Goal: Complete application form

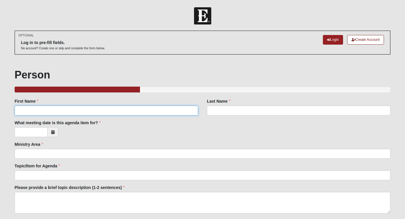
click at [101, 114] on input "First Name" at bounding box center [106, 111] width 183 height 10
type input "[PERSON_NAME]"
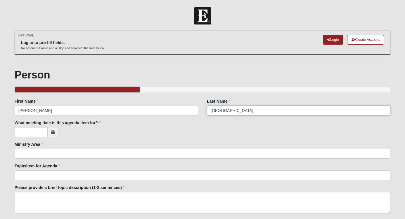
type input "[GEOGRAPHIC_DATA]"
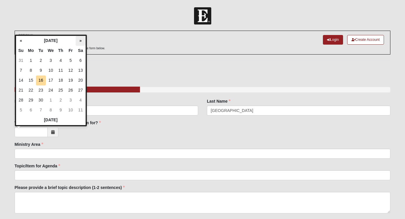
click at [80, 39] on th "»" at bounding box center [81, 41] width 10 height 10
click at [43, 80] on td "14" at bounding box center [41, 81] width 10 height 10
type input "[DATE]"
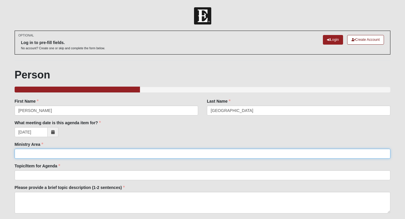
click at [44, 156] on input "Ministry Area" at bounding box center [203, 154] width 376 height 10
drag, startPoint x: 85, startPoint y: 154, endPoint x: 44, endPoint y: 154, distance: 40.9
click at [44, 154] on input "Local Mission/Hope's Closet Thrift" at bounding box center [203, 154] width 376 height 10
type input "Local Mission"
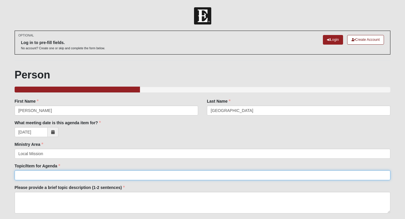
click at [37, 176] on input "Topic/Item for Agenda" at bounding box center [203, 175] width 376 height 10
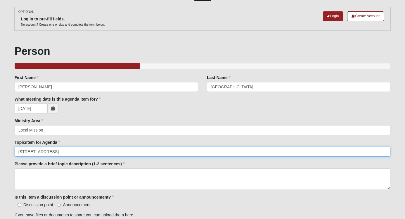
scroll to position [26, 0]
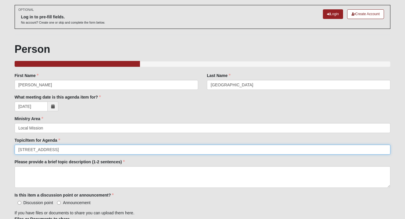
type input "[STREET_ADDRESS]"
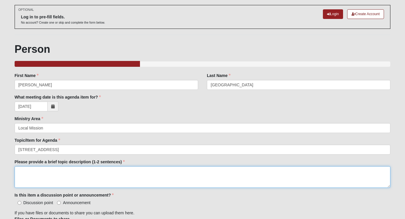
click at [39, 174] on textarea "Please provide a brief topic description (1-2 sentences)" at bounding box center [203, 177] width 376 height 22
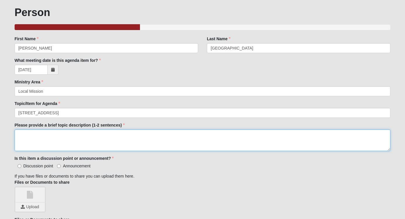
scroll to position [70, 0]
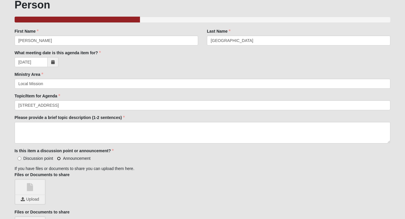
click at [59, 159] on input "Announcement" at bounding box center [59, 159] width 4 height 4
radio input "true"
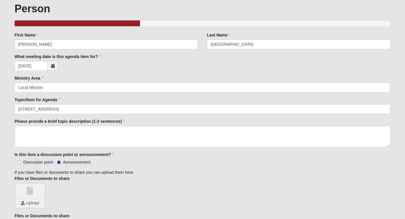
scroll to position [48, 0]
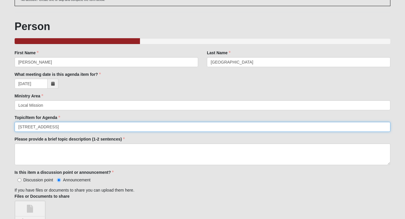
click at [27, 127] on input "[STREET_ADDRESS]" at bounding box center [203, 127] width 376 height 10
type input "[STREET_ADDRESS]"
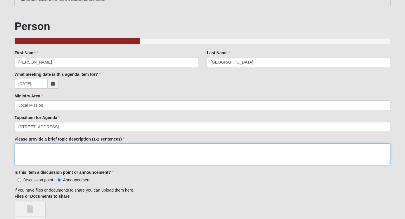
click at [93, 148] on textarea "Please provide a brief topic description (1-2 sentences)" at bounding box center [203, 155] width 376 height 22
click at [96, 151] on textarea "Please provide a brief topic description (1-2 sentences)" at bounding box center [203, 155] width 376 height 22
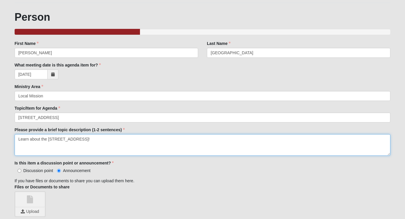
scroll to position [59, 0]
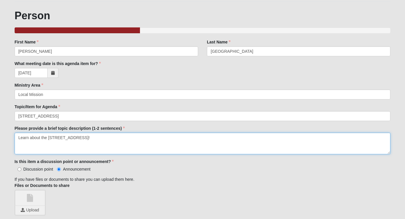
type textarea "Learn about the [STREET_ADDRESS]!"
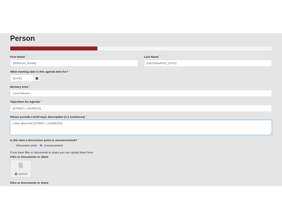
scroll to position [76, 0]
